Goal: Task Accomplishment & Management: Use online tool/utility

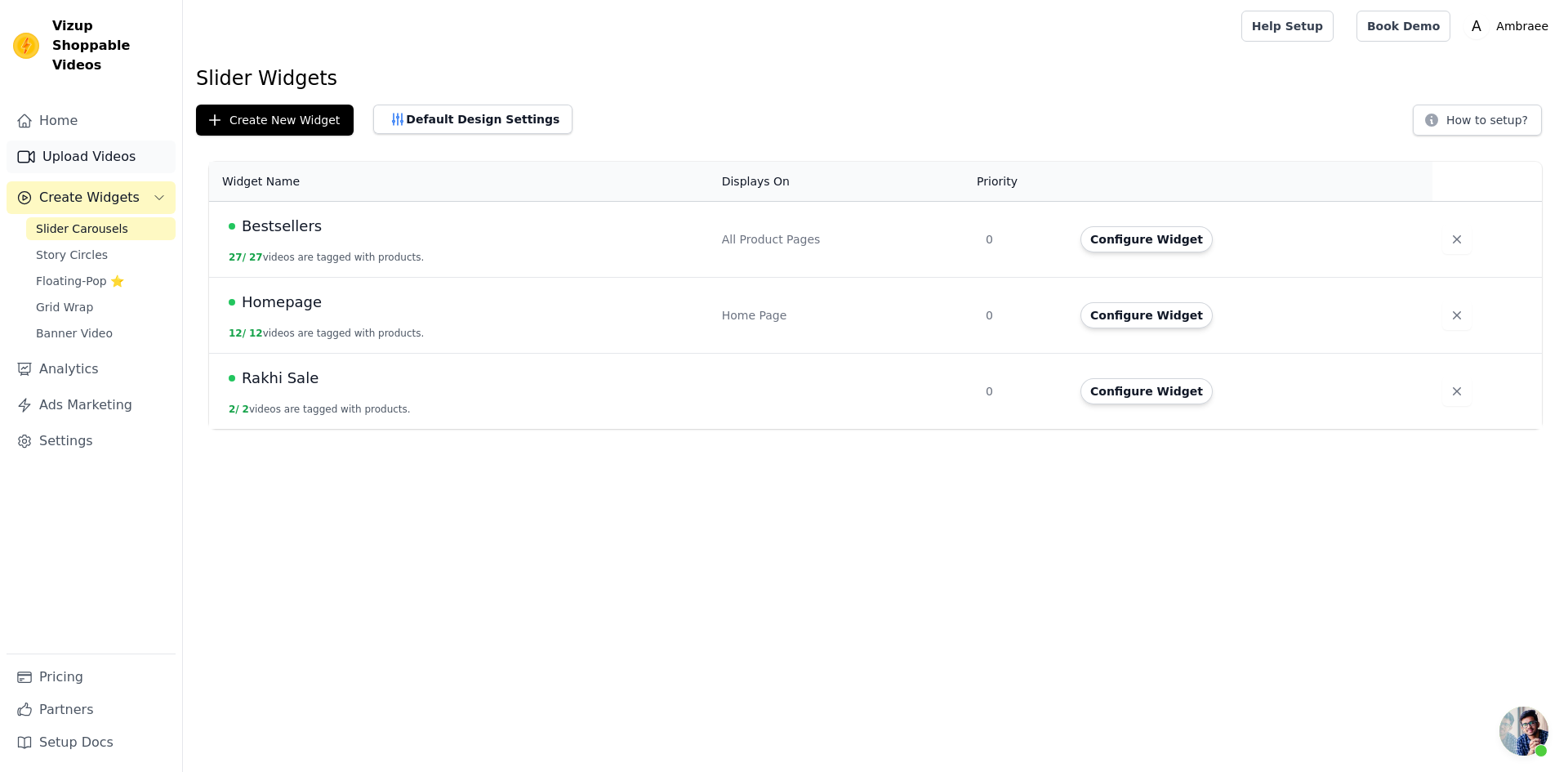
click at [115, 140] on link "Upload Videos" at bounding box center [91, 156] width 169 height 32
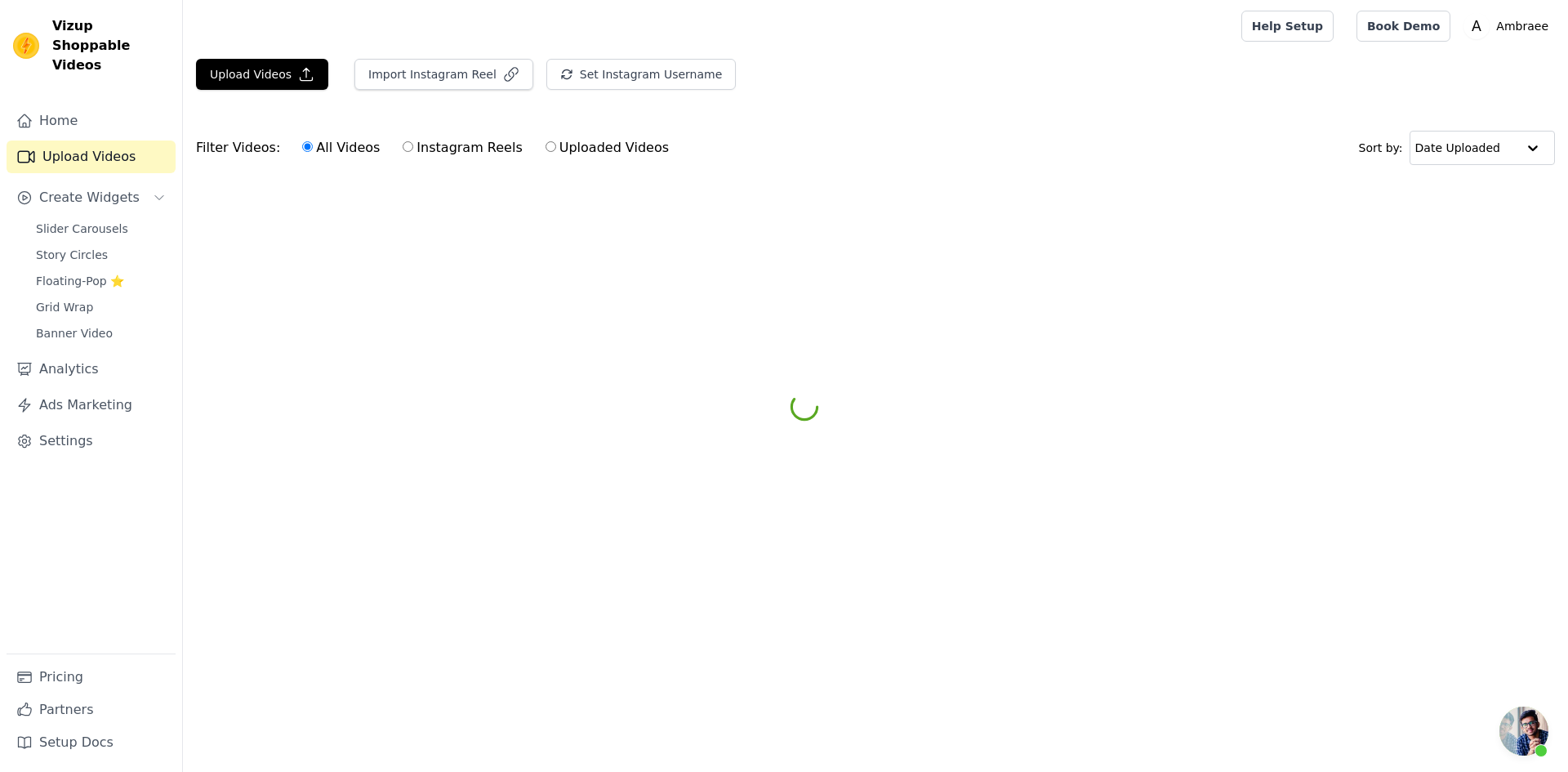
click at [432, 151] on label "Instagram Reels" at bounding box center [461, 148] width 121 height 21
click at [413, 151] on input "Instagram Reels" at bounding box center [407, 146] width 10 height 10
radio input "true"
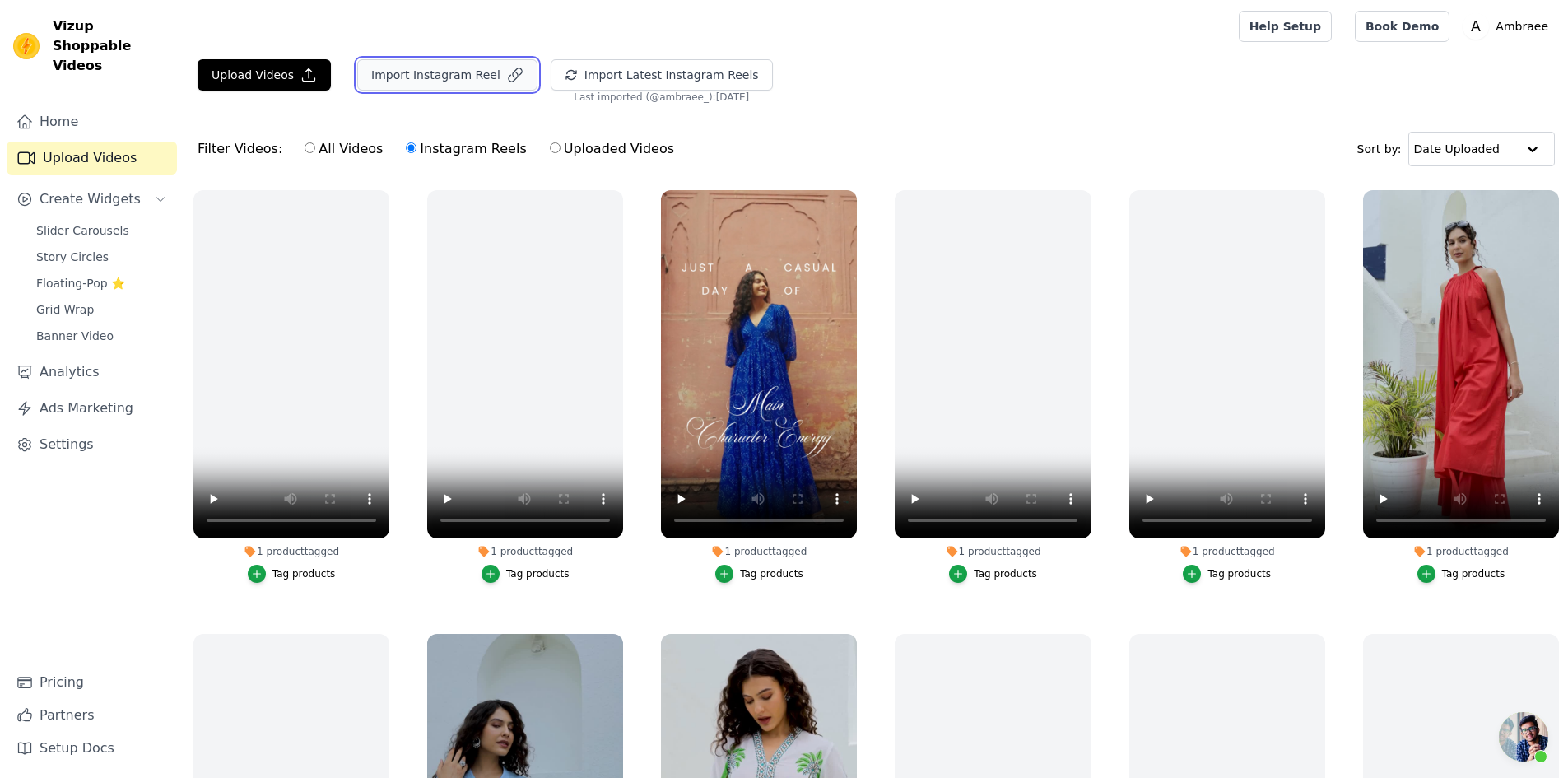
click at [468, 67] on button "Import Instagram Reel" at bounding box center [448, 75] width 181 height 32
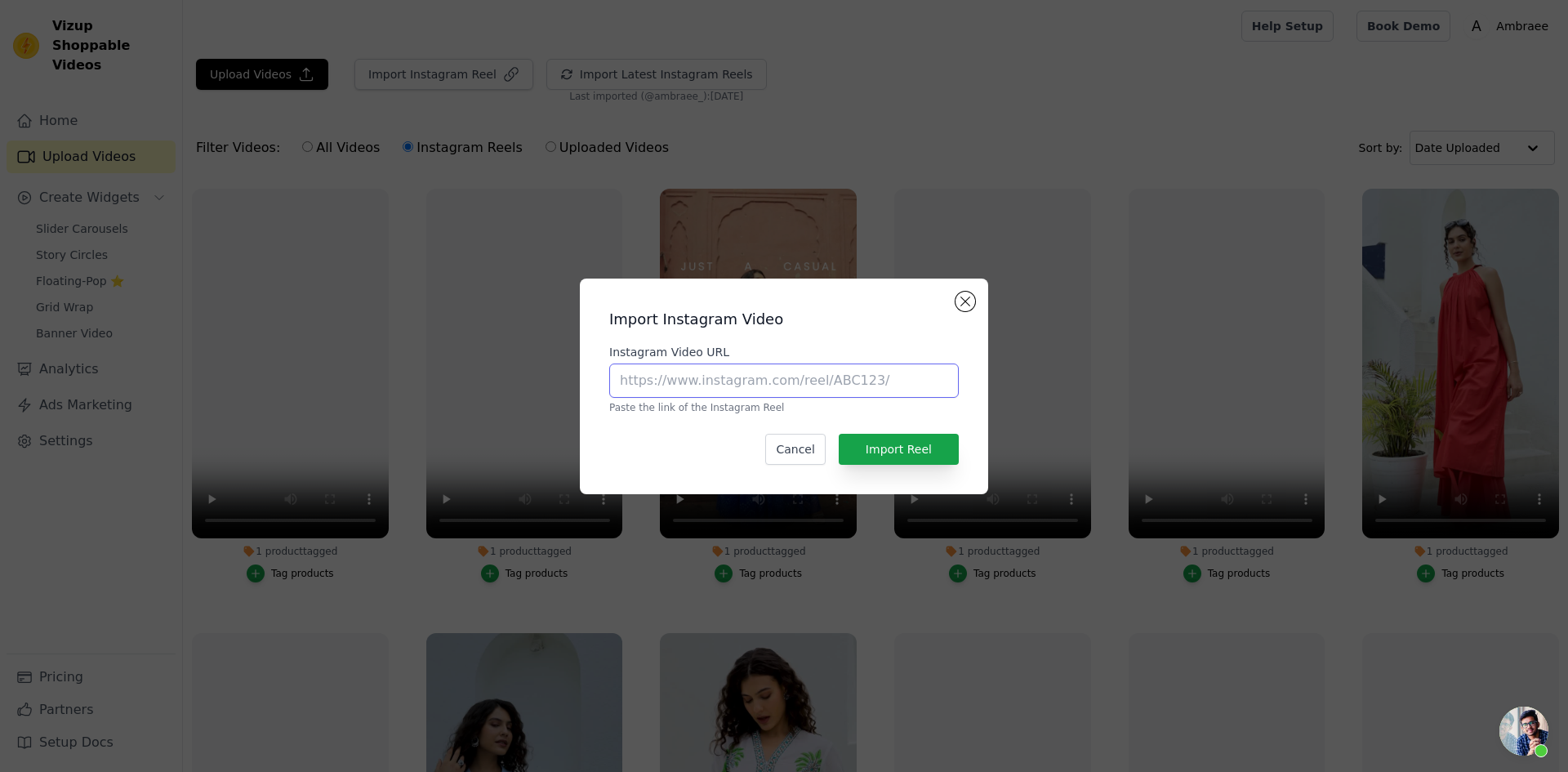
click at [735, 386] on input "Instagram Video URL" at bounding box center [784, 380] width 350 height 34
paste input "[URL][DOMAIN_NAME]"
type input "[URL][DOMAIN_NAME]"
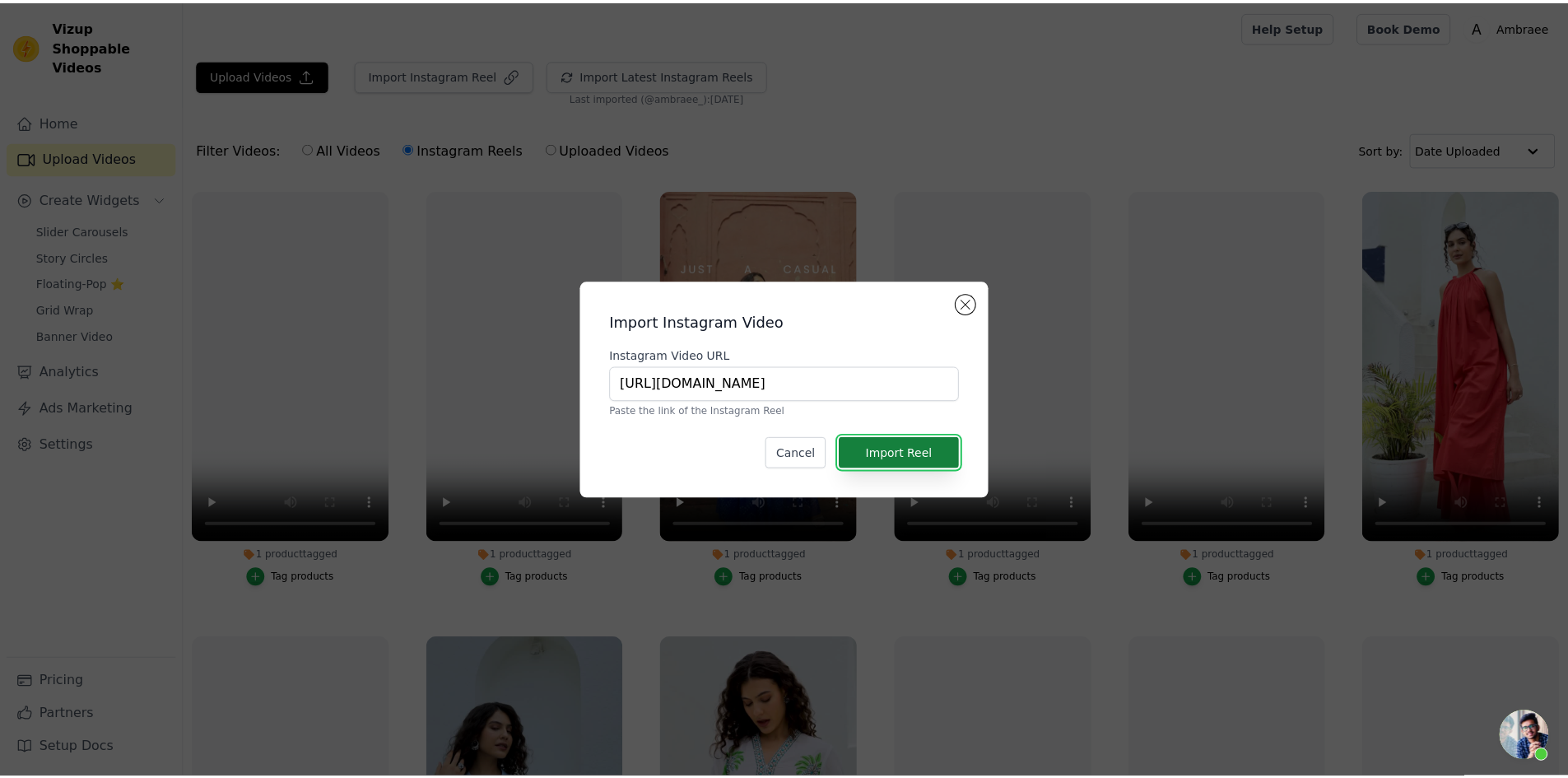
scroll to position [0, 0]
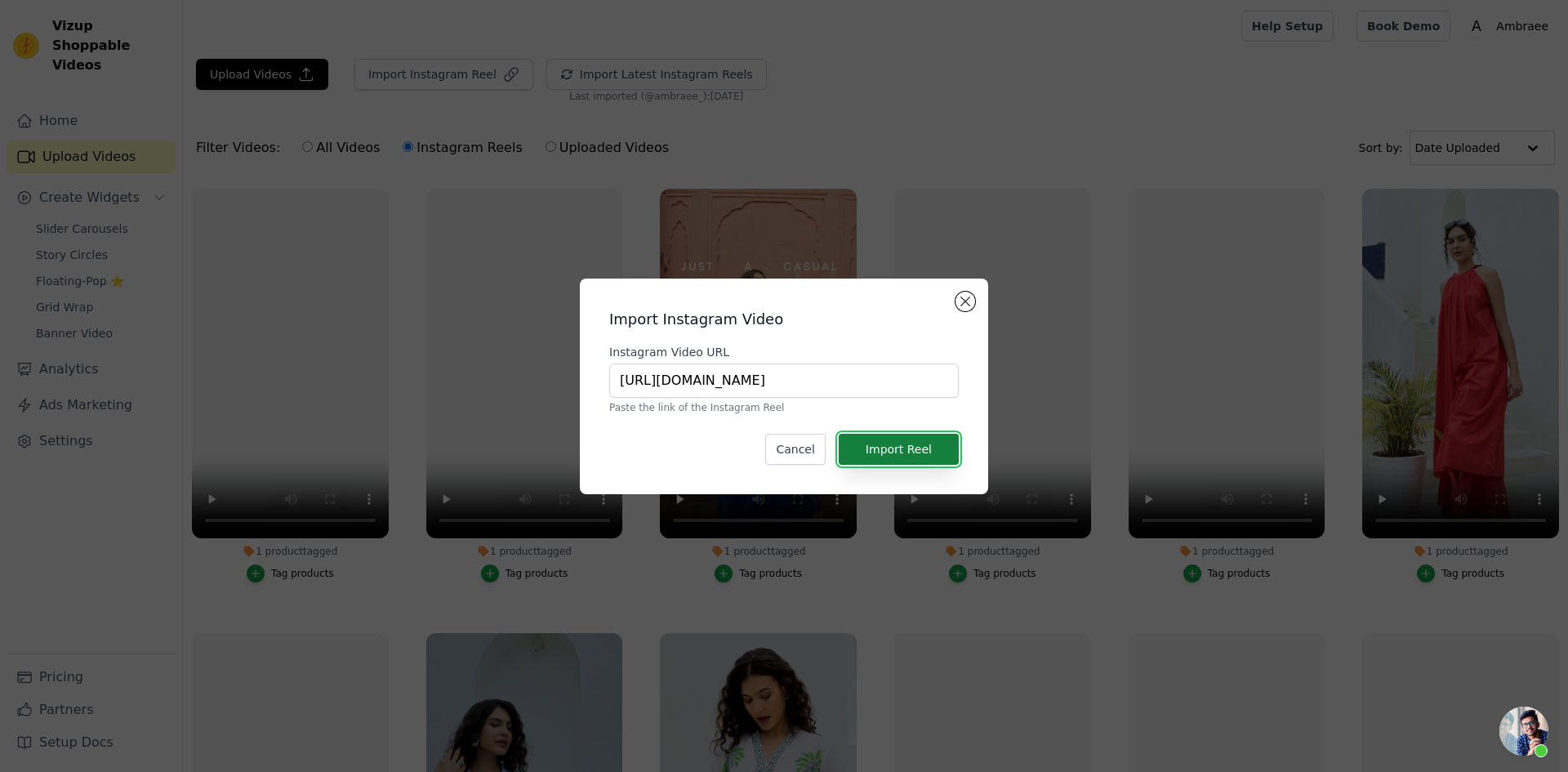
click at [934, 448] on button "Import Reel" at bounding box center [899, 449] width 120 height 31
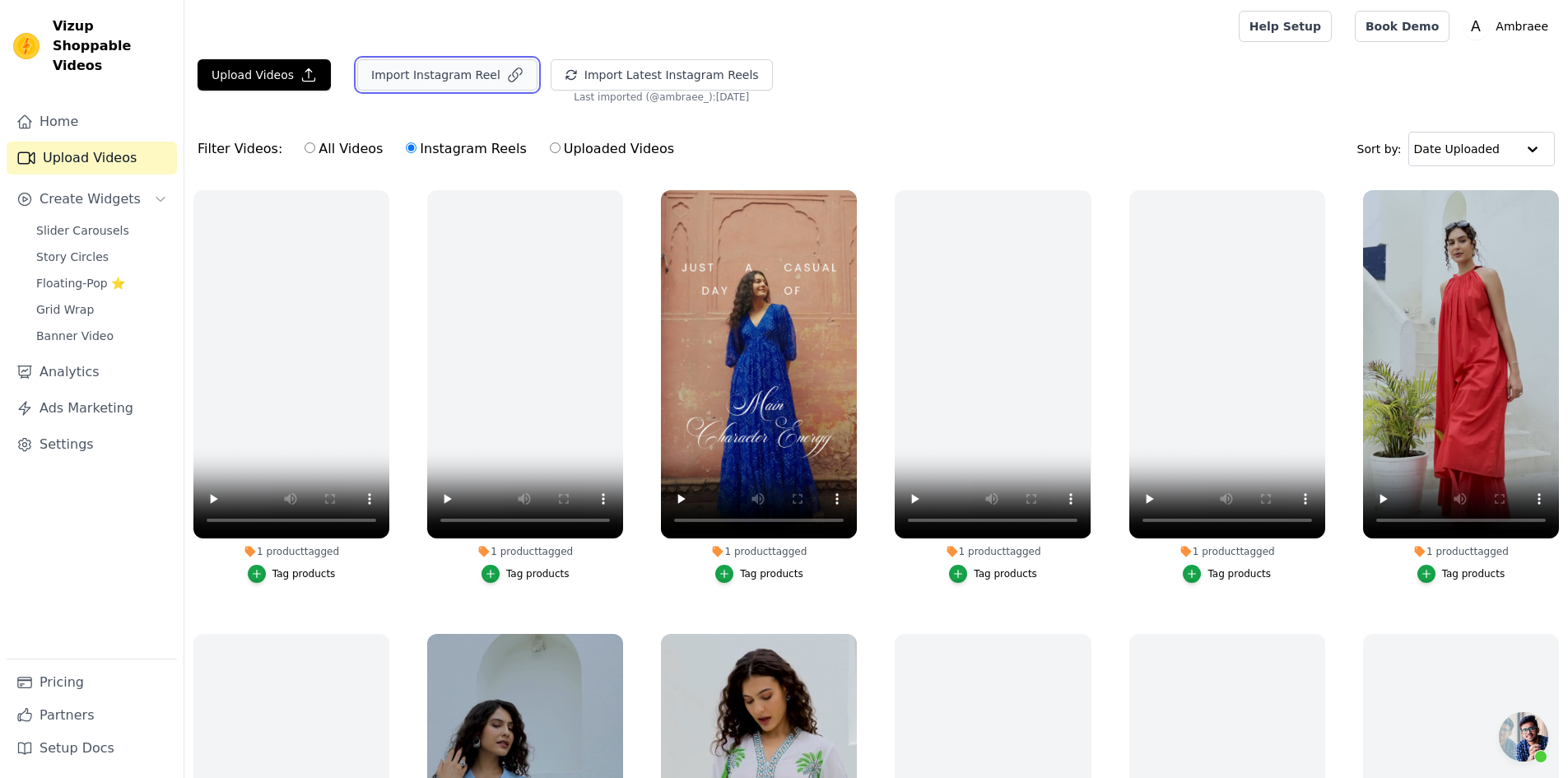
click at [457, 71] on button "Import Instagram Reel" at bounding box center [448, 75] width 181 height 32
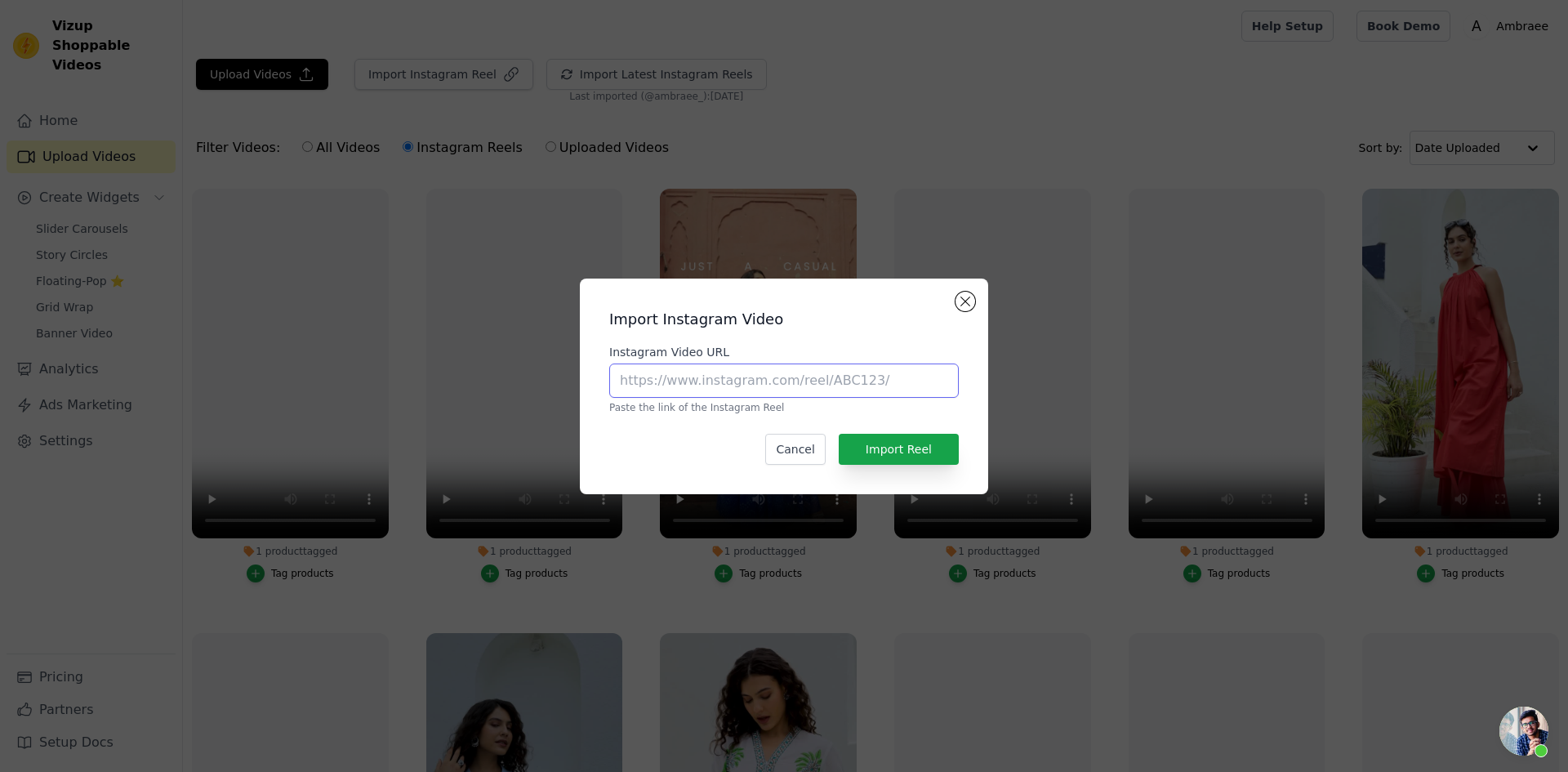
click at [662, 386] on input "Instagram Video URL" at bounding box center [784, 380] width 350 height 34
paste input "[PERSON_NAME]"
drag, startPoint x: 732, startPoint y: 381, endPoint x: 590, endPoint y: 387, distance: 142.1
click at [590, 387] on div "Import Instagram Video Instagram Video URL [PERSON_NAME] Paste the link of the …" at bounding box center [784, 386] width 408 height 215
paste input "[URL][DOMAIN_NAME]"
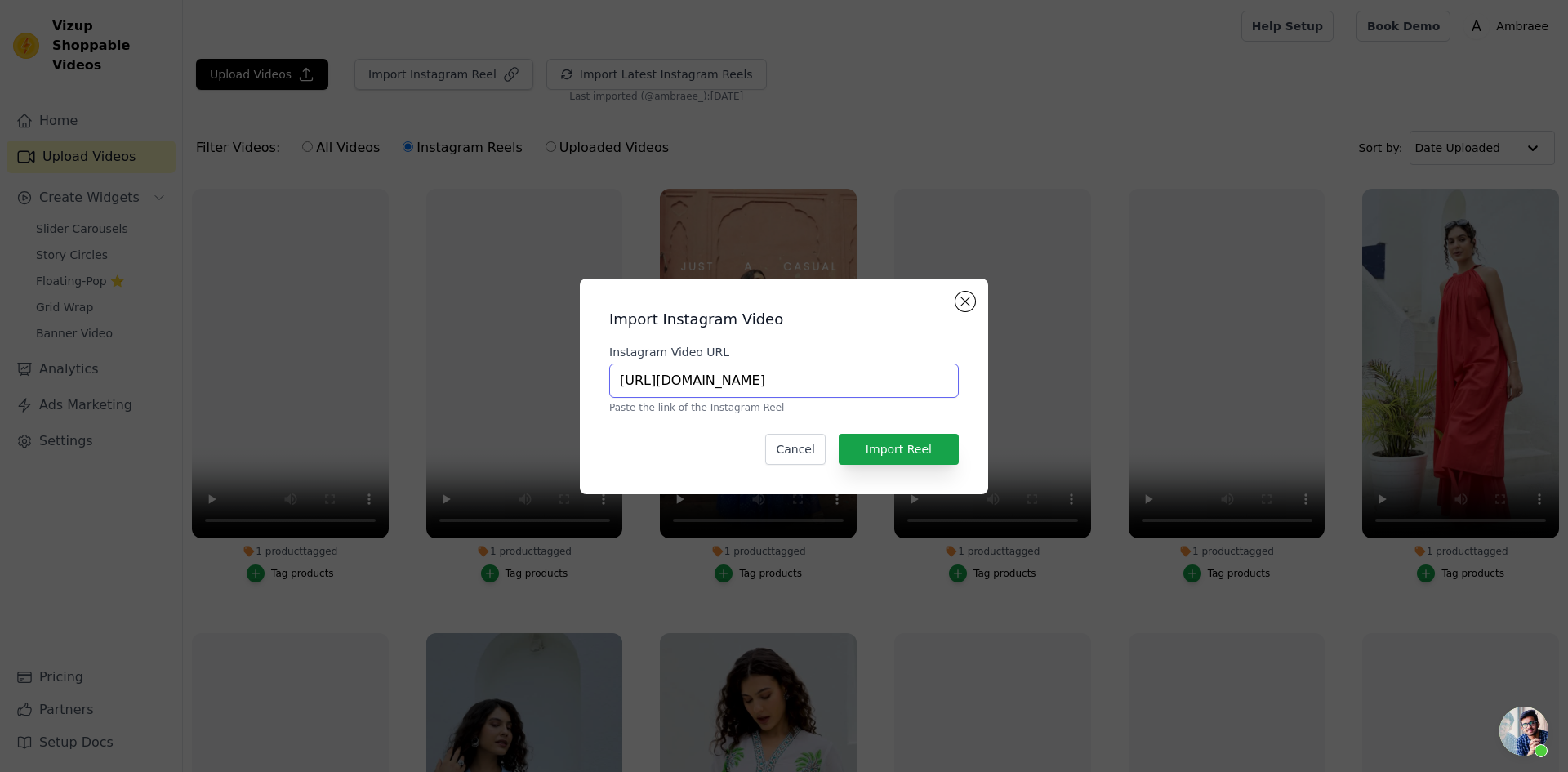
scroll to position [0, 291]
type input "[URL][DOMAIN_NAME]"
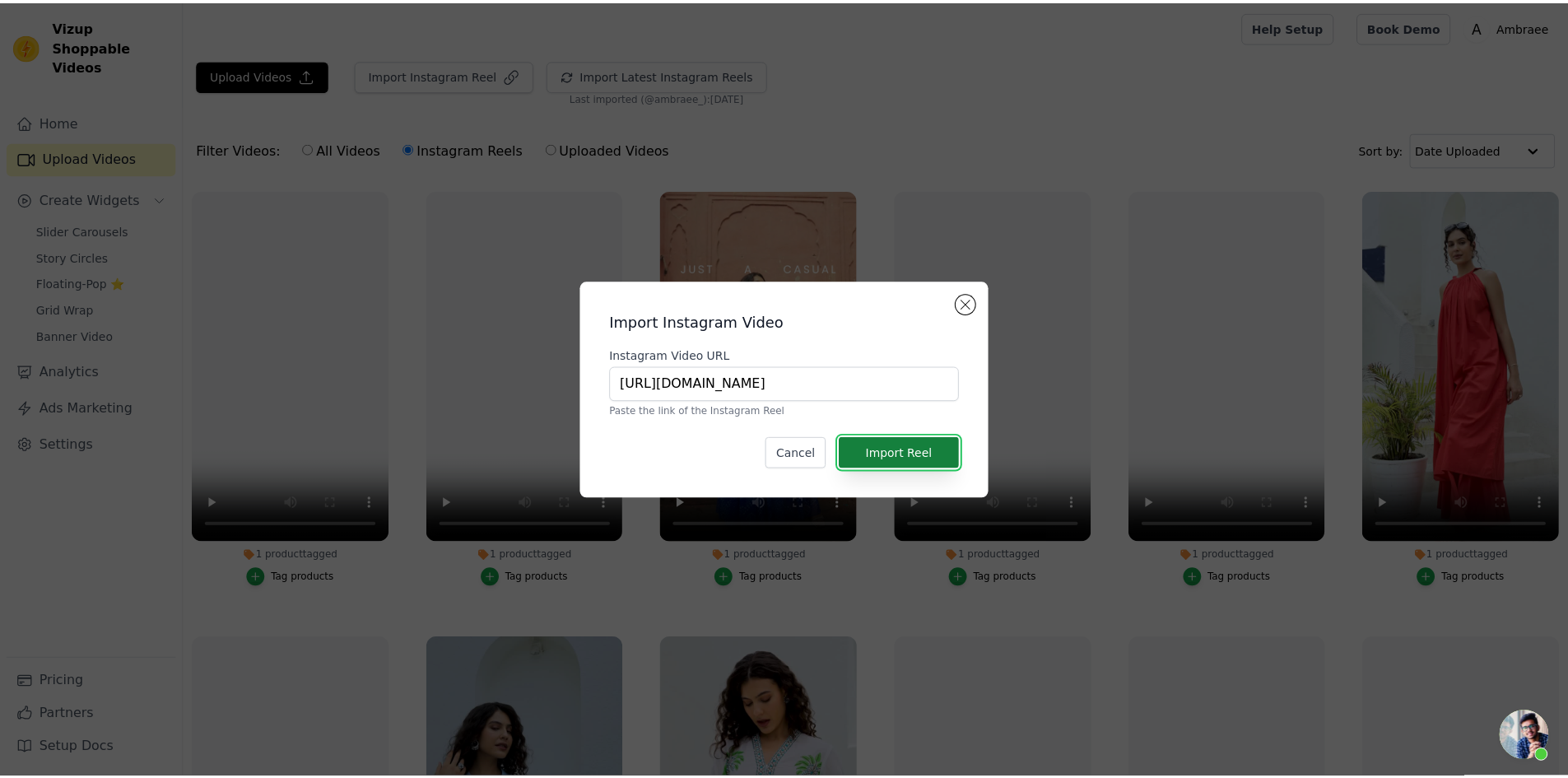
scroll to position [0, 0]
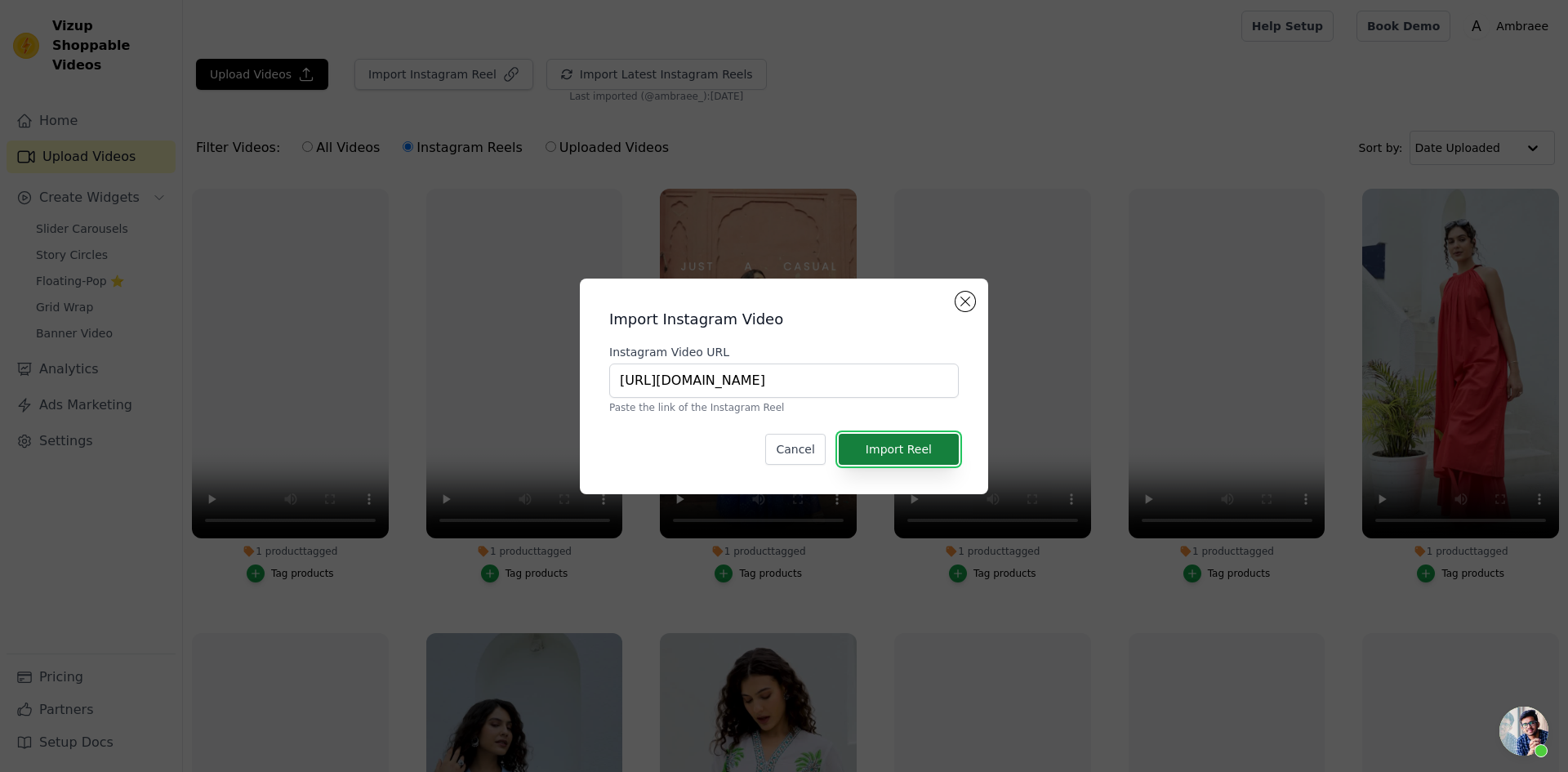
click at [914, 443] on button "Import Reel" at bounding box center [899, 449] width 120 height 31
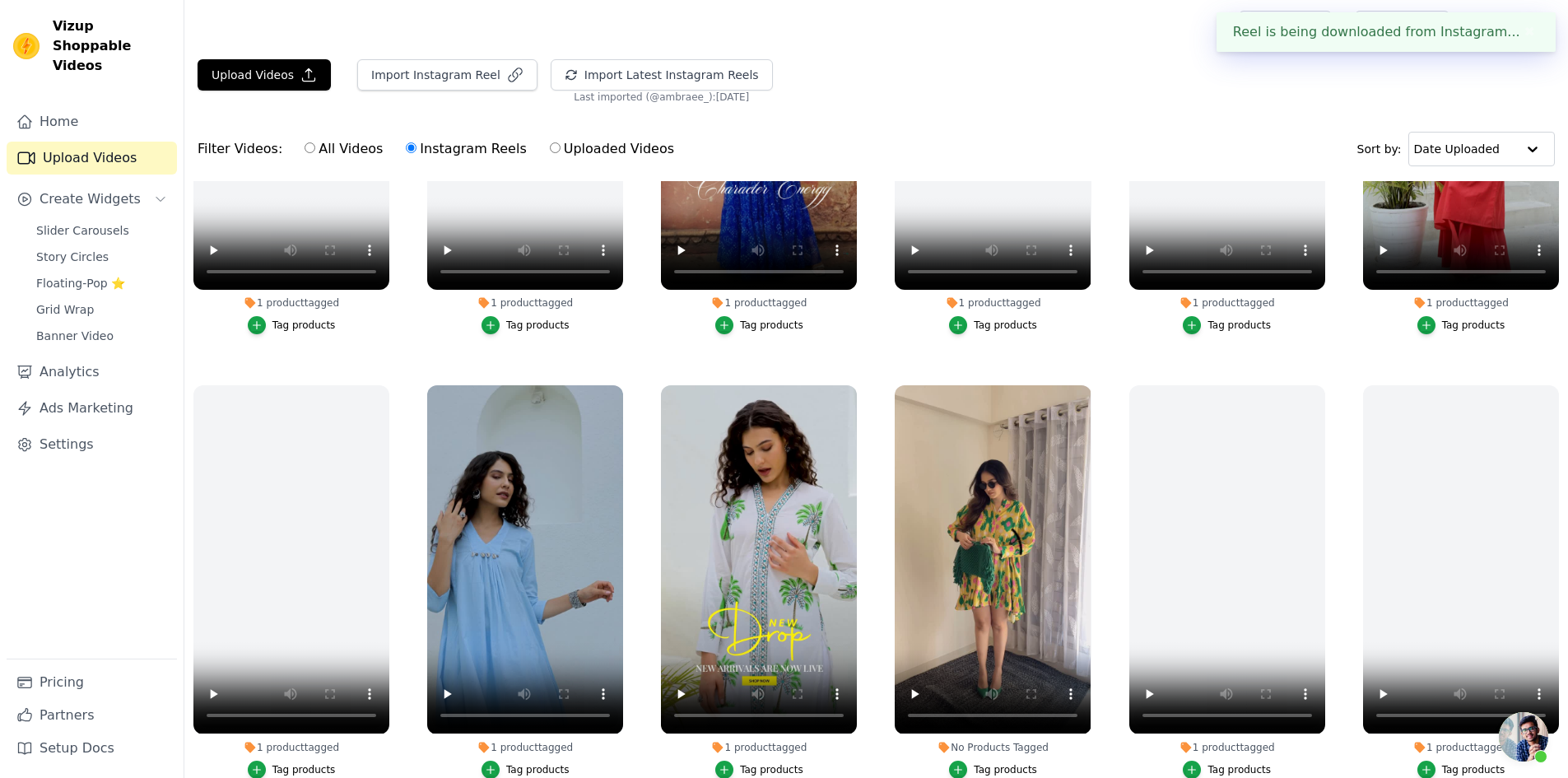
scroll to position [658, 0]
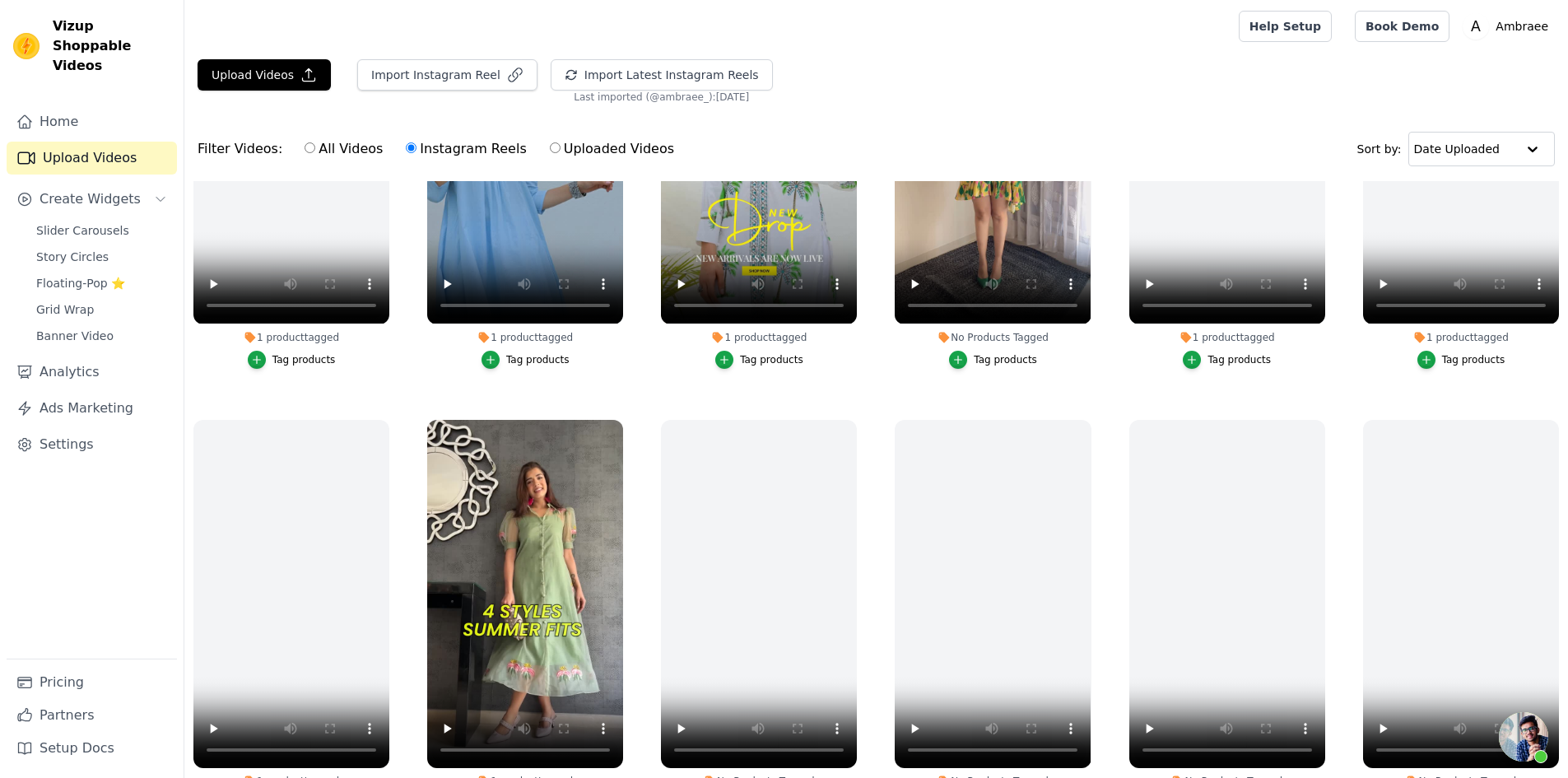
click at [987, 353] on div "Tag products" at bounding box center [1005, 360] width 63 height 13
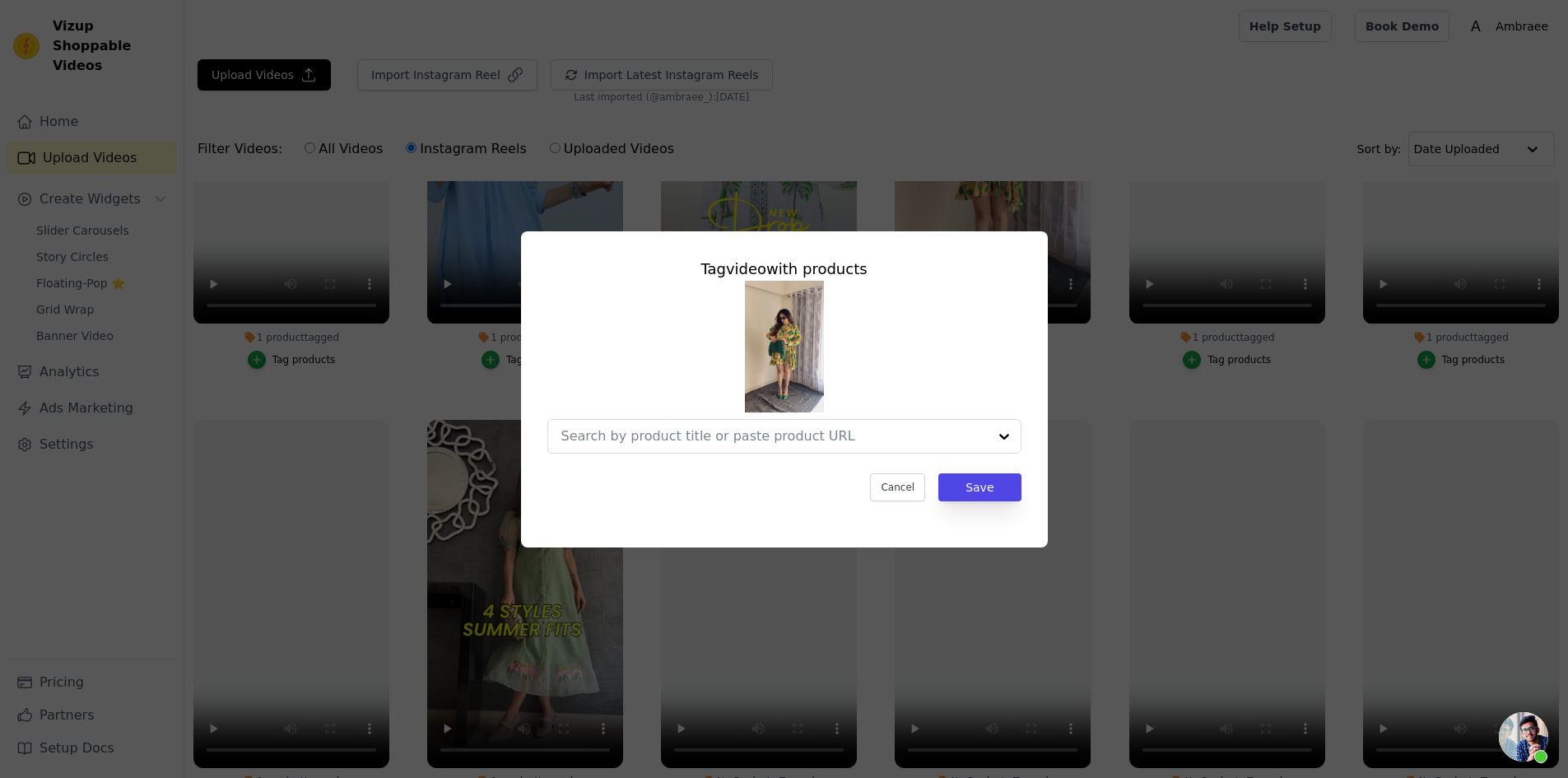
scroll to position [663, 0]
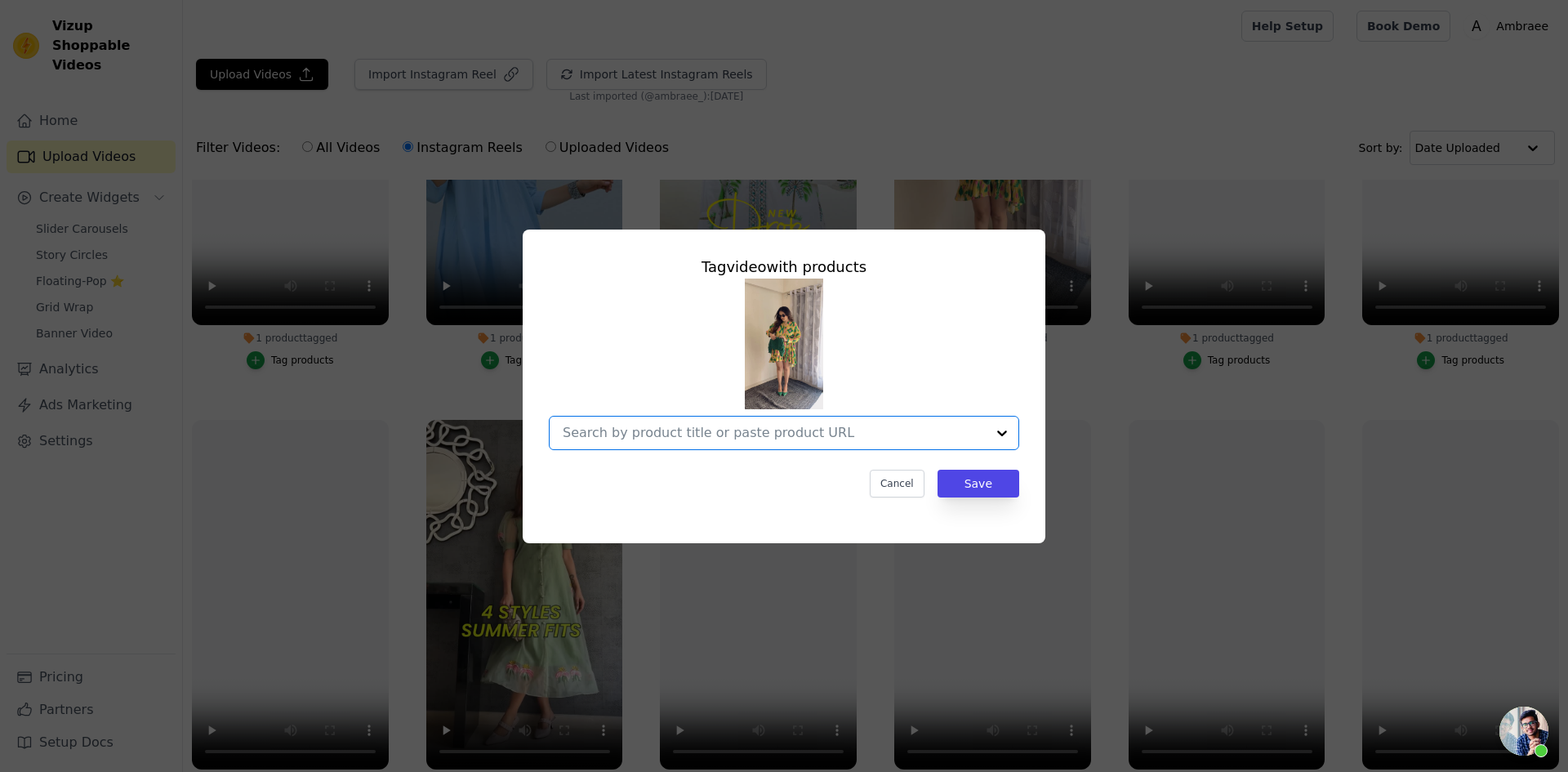
click at [686, 431] on input "No Products Tagged Tag video with products Option undefined, selected. Select i…" at bounding box center [774, 432] width 423 height 15
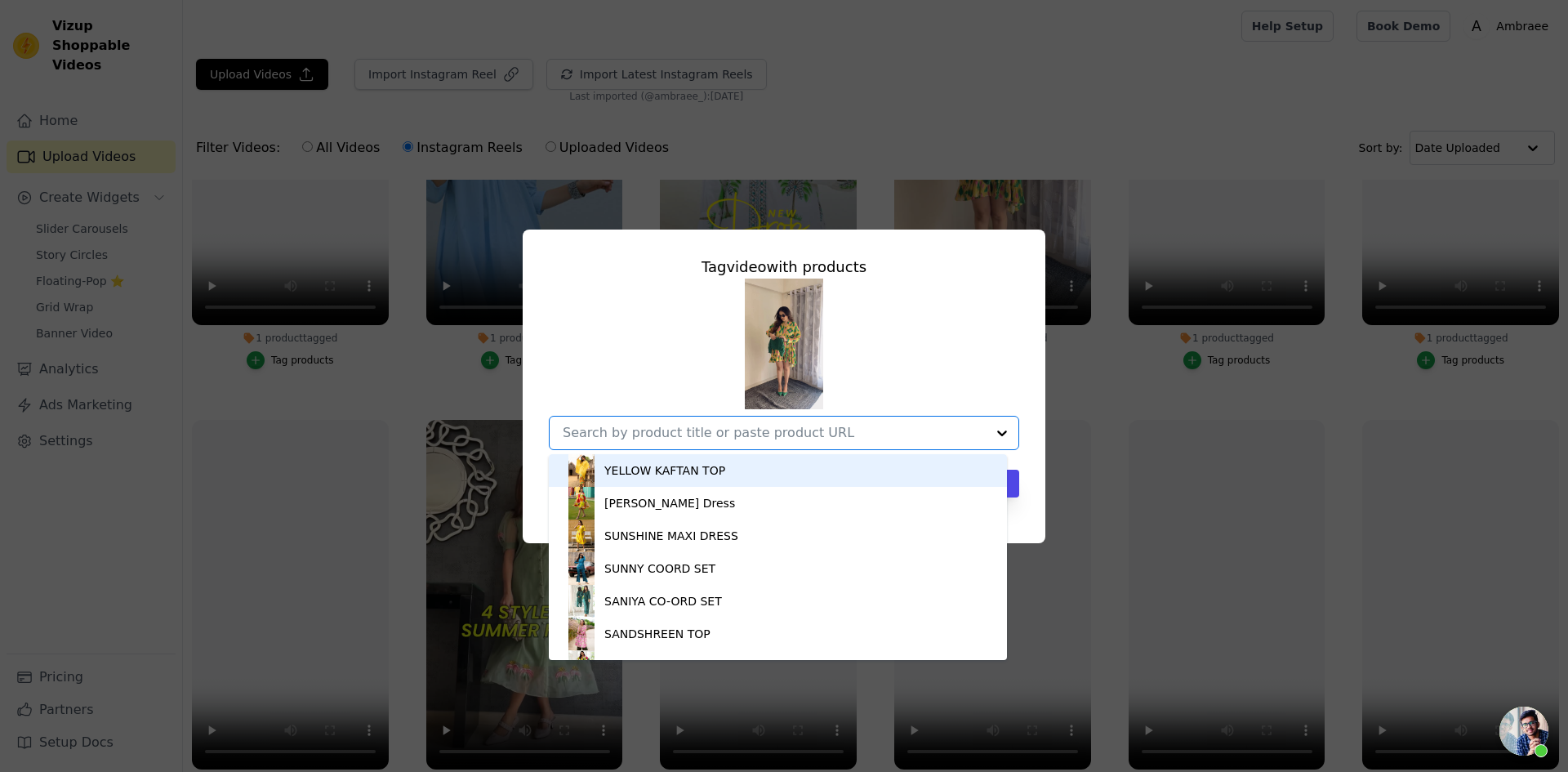
paste input "Pastel Yellow Tiered Ikat Dress"
type input "Pastel Yellow Tiered Ikat Dress"
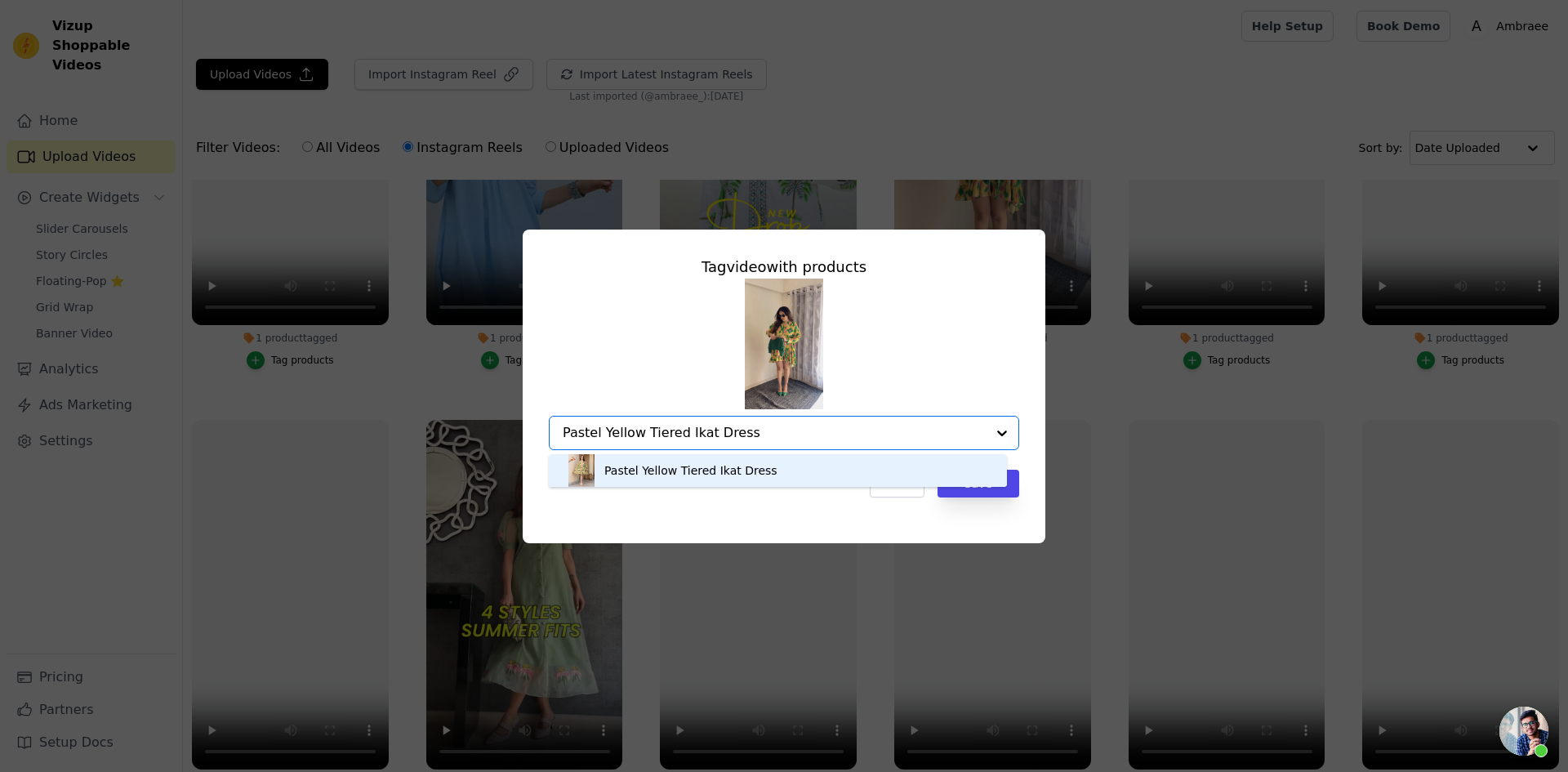
click at [726, 471] on div "Pastel Yellow Tiered Ikat Dress" at bounding box center [691, 470] width 173 height 16
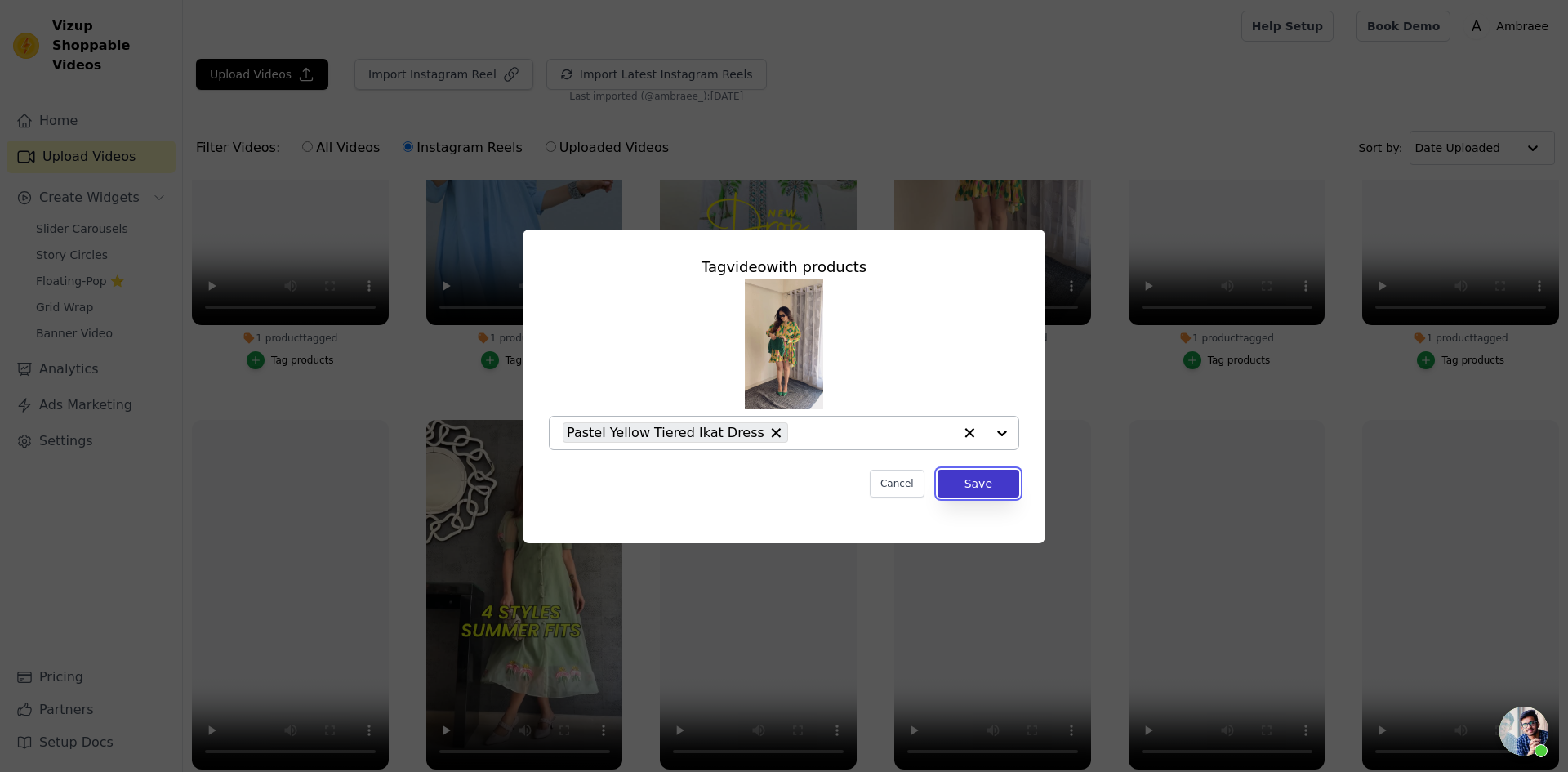
click at [988, 484] on button "Save" at bounding box center [978, 483] width 82 height 28
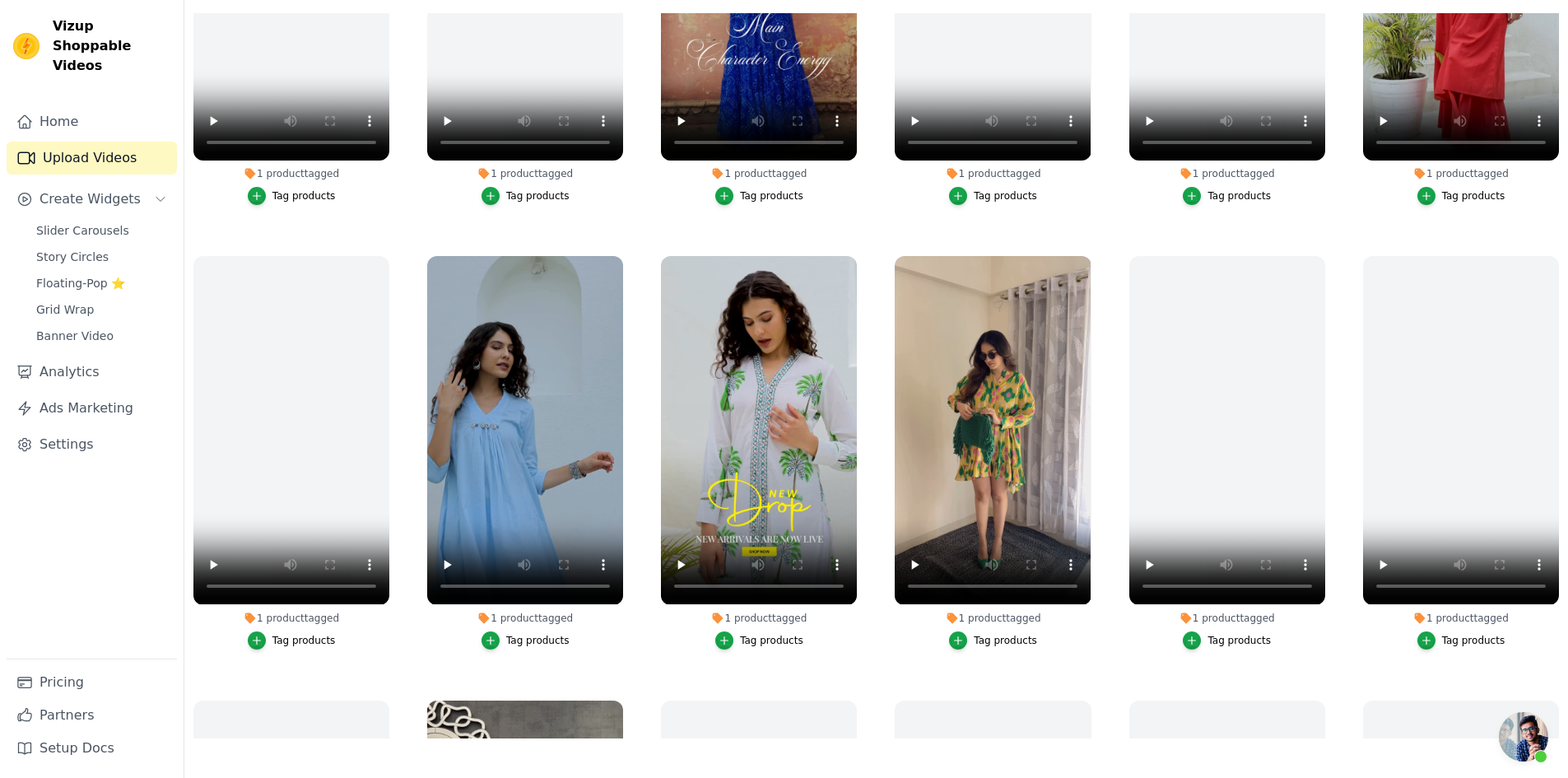
scroll to position [0, 0]
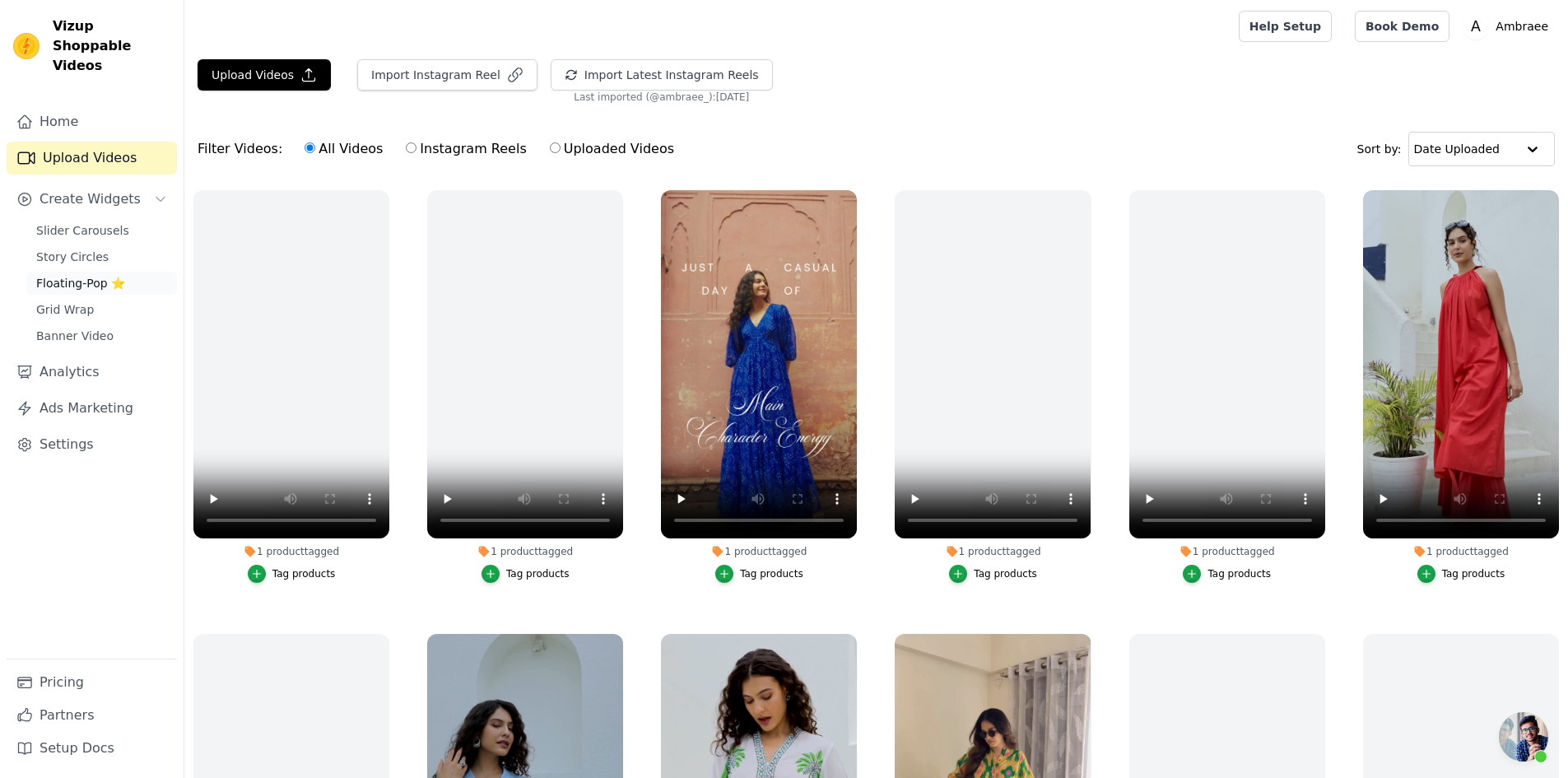
click at [116, 275] on span "Floating-Pop ⭐" at bounding box center [81, 282] width 89 height 16
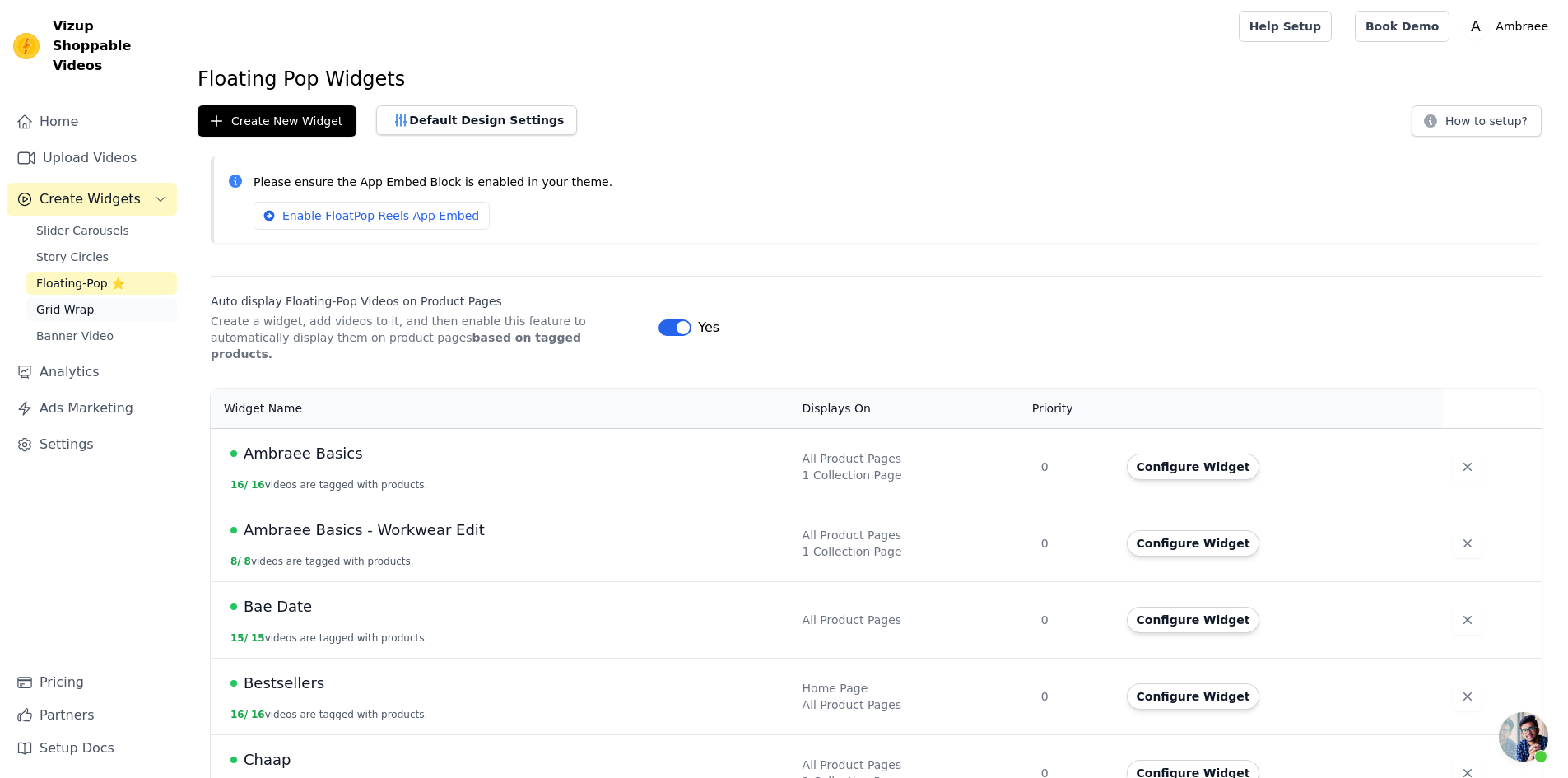
click at [110, 298] on link "Grid Wrap" at bounding box center [101, 309] width 151 height 23
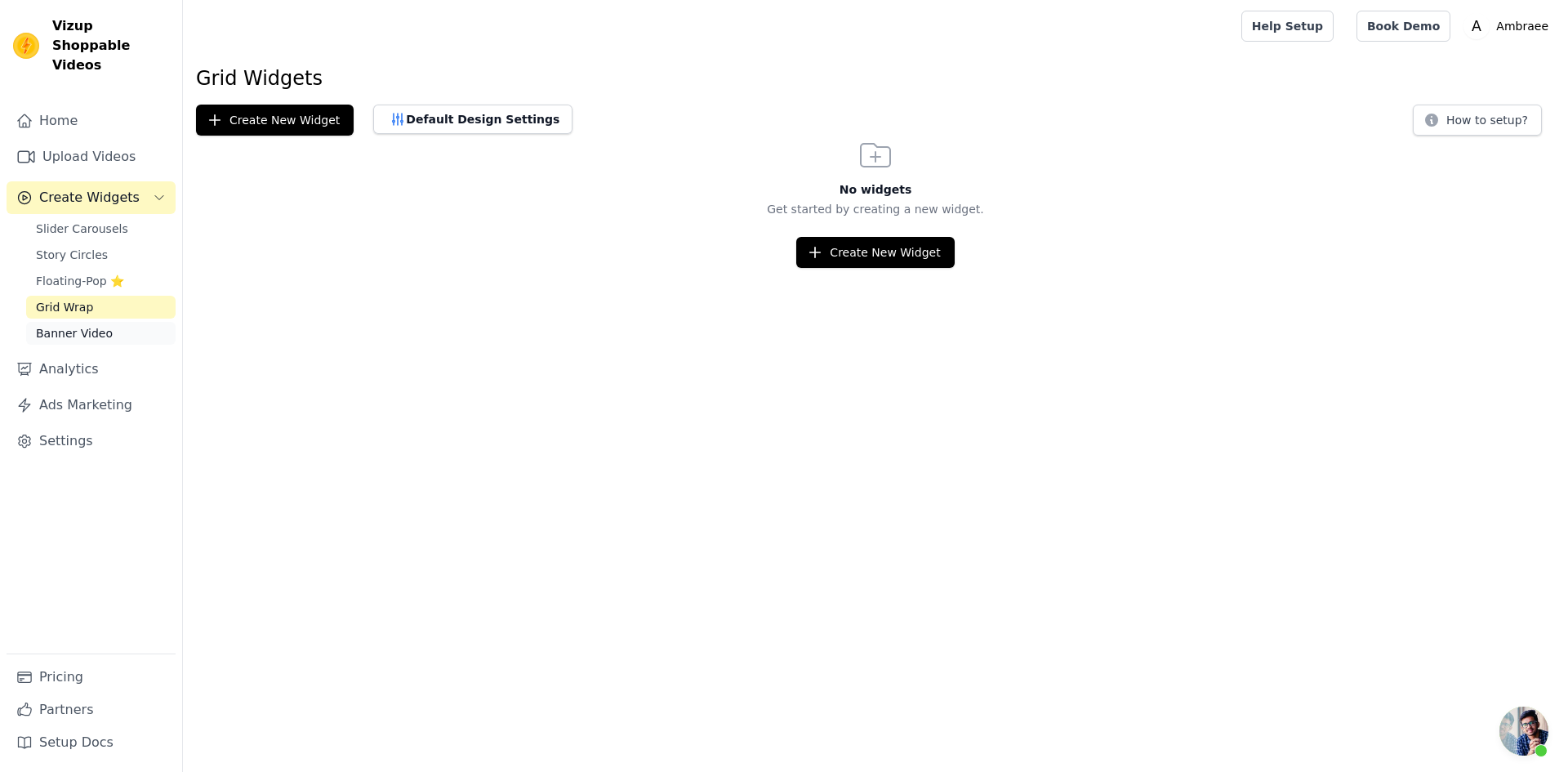
click at [130, 322] on link "Banner Video" at bounding box center [100, 334] width 150 height 23
